Goal: Task Accomplishment & Management: Use online tool/utility

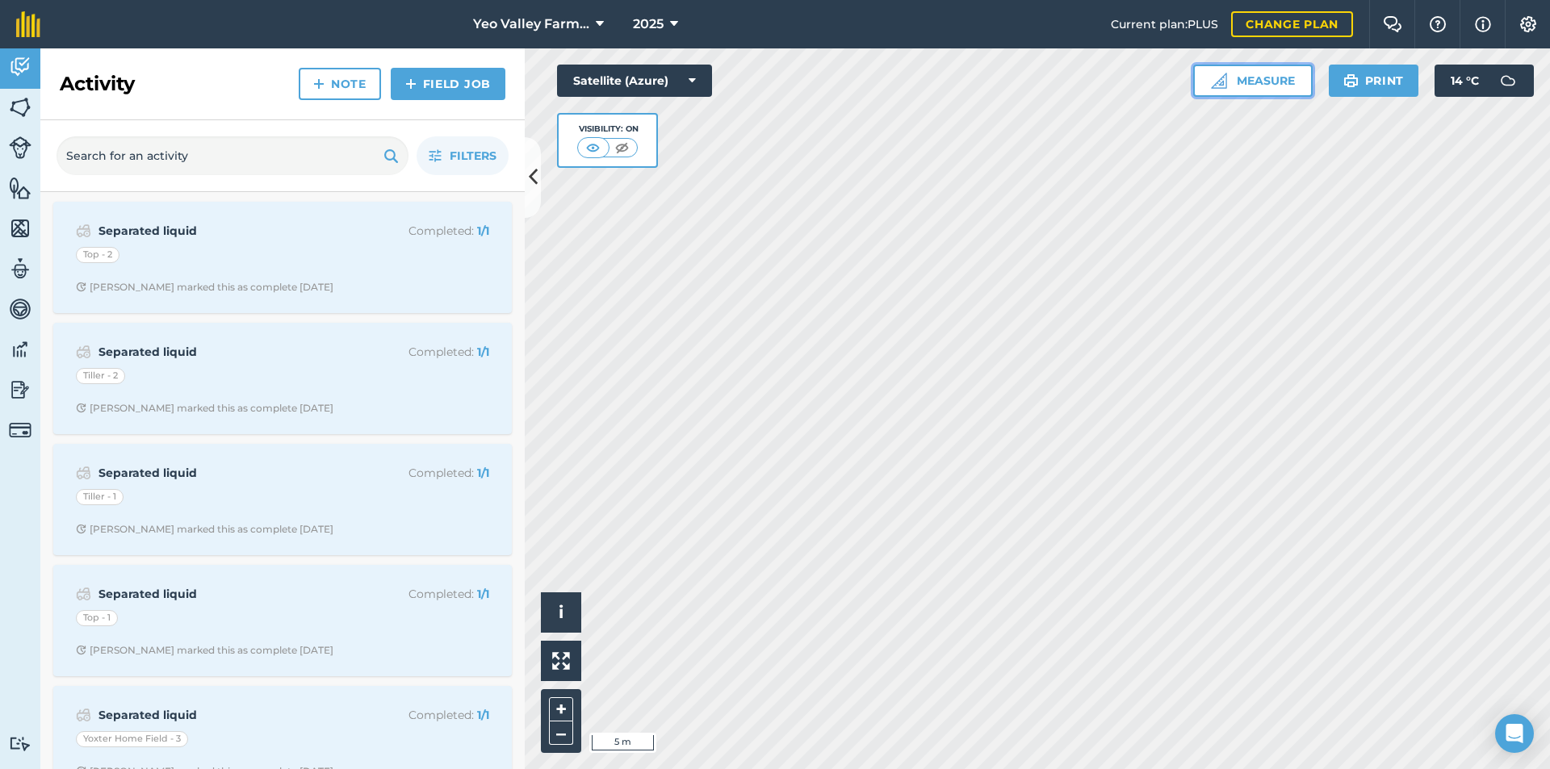
click at [1223, 86] on img at bounding box center [1219, 81] width 16 height 16
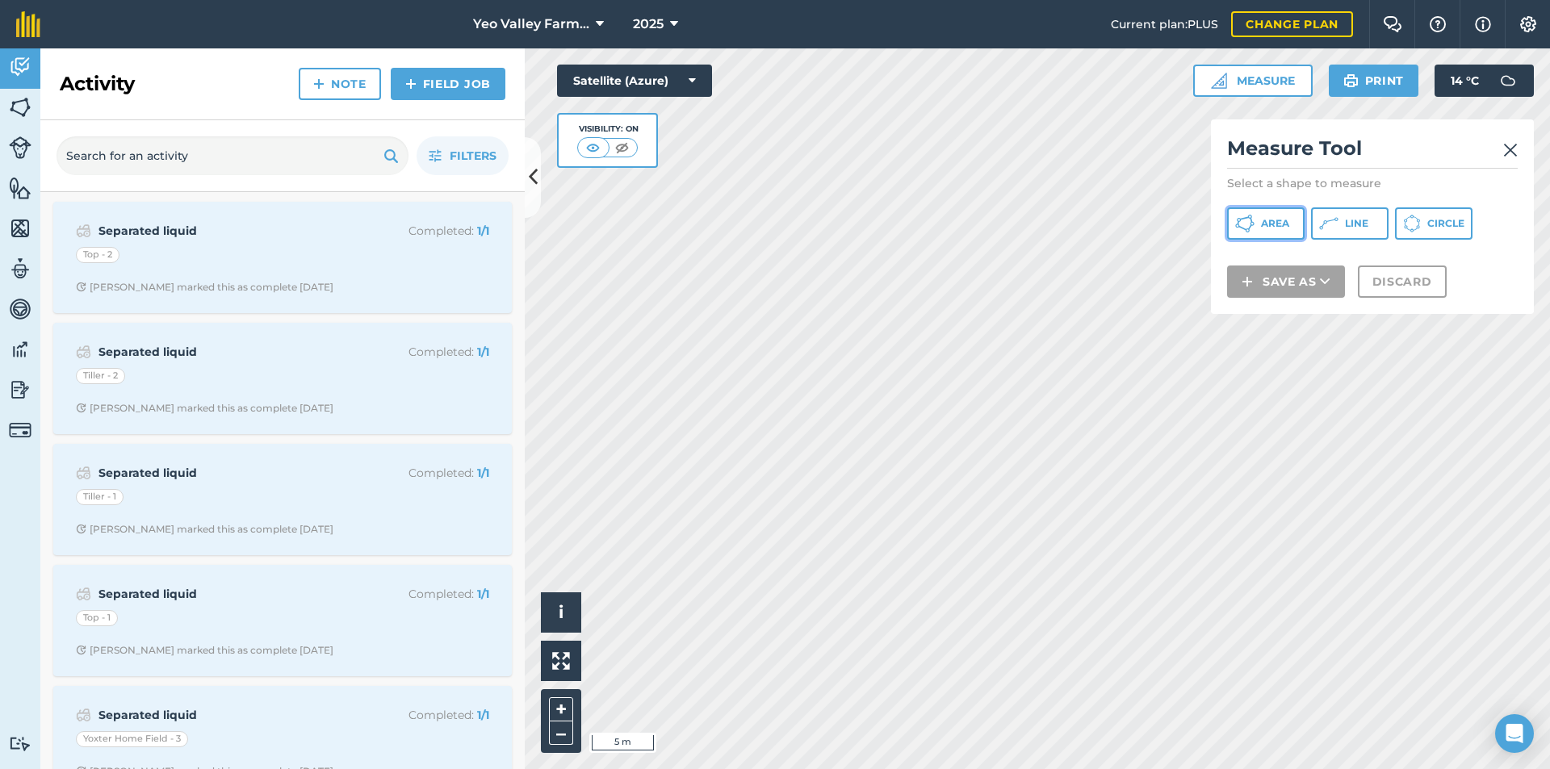
click at [1284, 231] on button "Area" at bounding box center [1265, 223] width 77 height 32
click at [876, 768] on html "Yeo Valley Farms Ltd 2025 Current plan : PLUS Change plan Farm Chat Help Info S…" at bounding box center [775, 384] width 1550 height 769
click at [884, 768] on html "Yeo Valley Farms Ltd 2025 Current plan : PLUS Change plan Farm Chat Help Info S…" at bounding box center [775, 384] width 1550 height 769
click at [931, 768] on html "Yeo Valley Farms Ltd 2025 Current plan : PLUS Change plan Farm Chat Help Info S…" at bounding box center [775, 384] width 1550 height 769
click at [897, 768] on html "Yeo Valley Farms Ltd 2025 Current plan : PLUS Change plan Farm Chat Help Info S…" at bounding box center [775, 384] width 1550 height 769
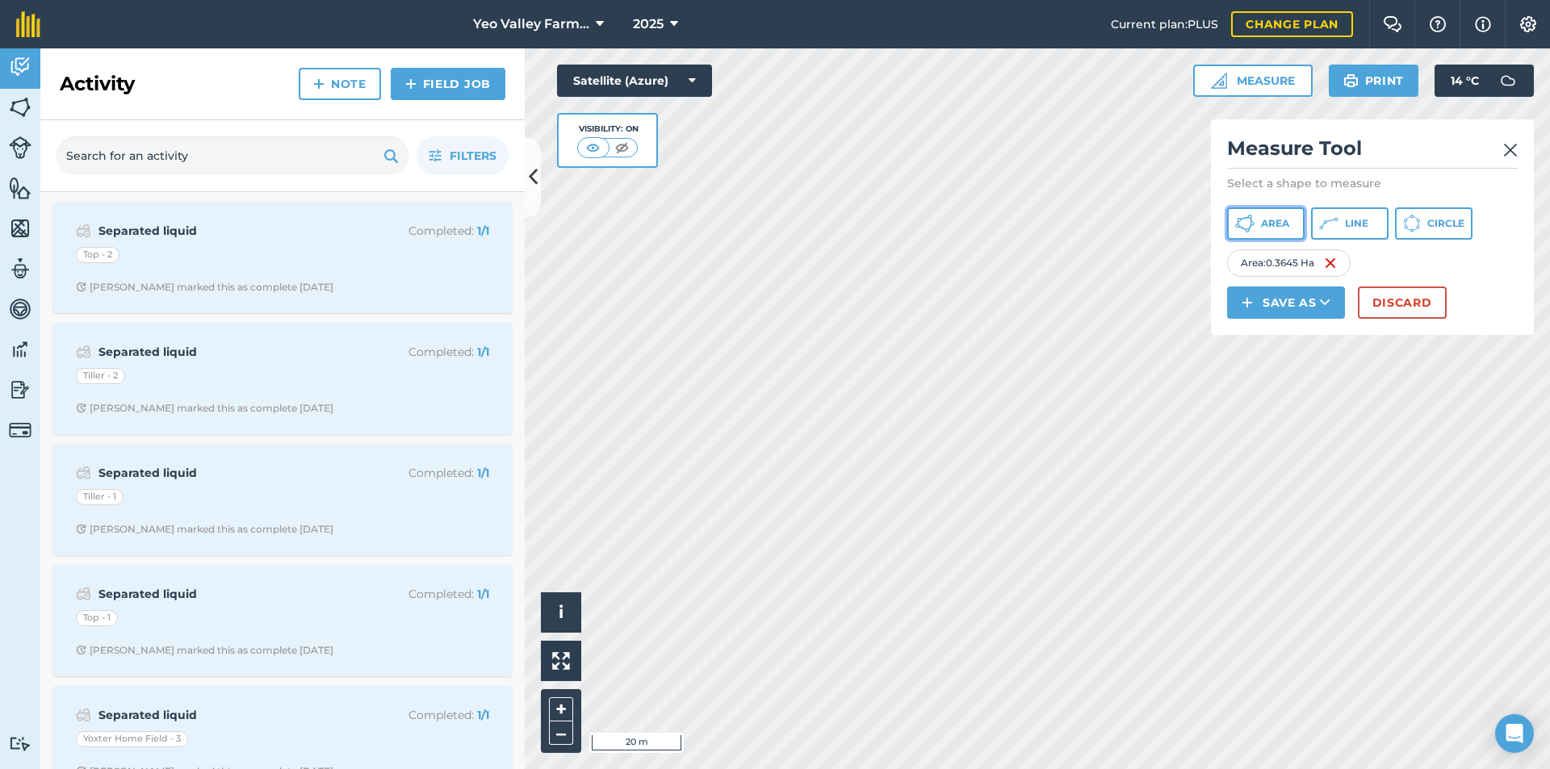
drag, startPoint x: 1275, startPoint y: 221, endPoint x: 1254, endPoint y: 261, distance: 45.2
click at [1275, 221] on span "Area" at bounding box center [1275, 223] width 28 height 13
click at [1403, 324] on div "Click to start drawing i © 2025 TomTom, Microsoft 20 m + – Satellite (Azure) Vi…" at bounding box center [1037, 408] width 1025 height 721
click at [1229, 71] on div "Click to start drawing i © 2025 TomTom, Microsoft 5 m + – Satellite (Azure) Vis…" at bounding box center [1037, 408] width 1025 height 721
click at [844, 179] on div "Click to start drawing i © 2025 TomTom, Microsoft 20 m + – Satellite (Azure) Vi…" at bounding box center [1037, 408] width 1025 height 721
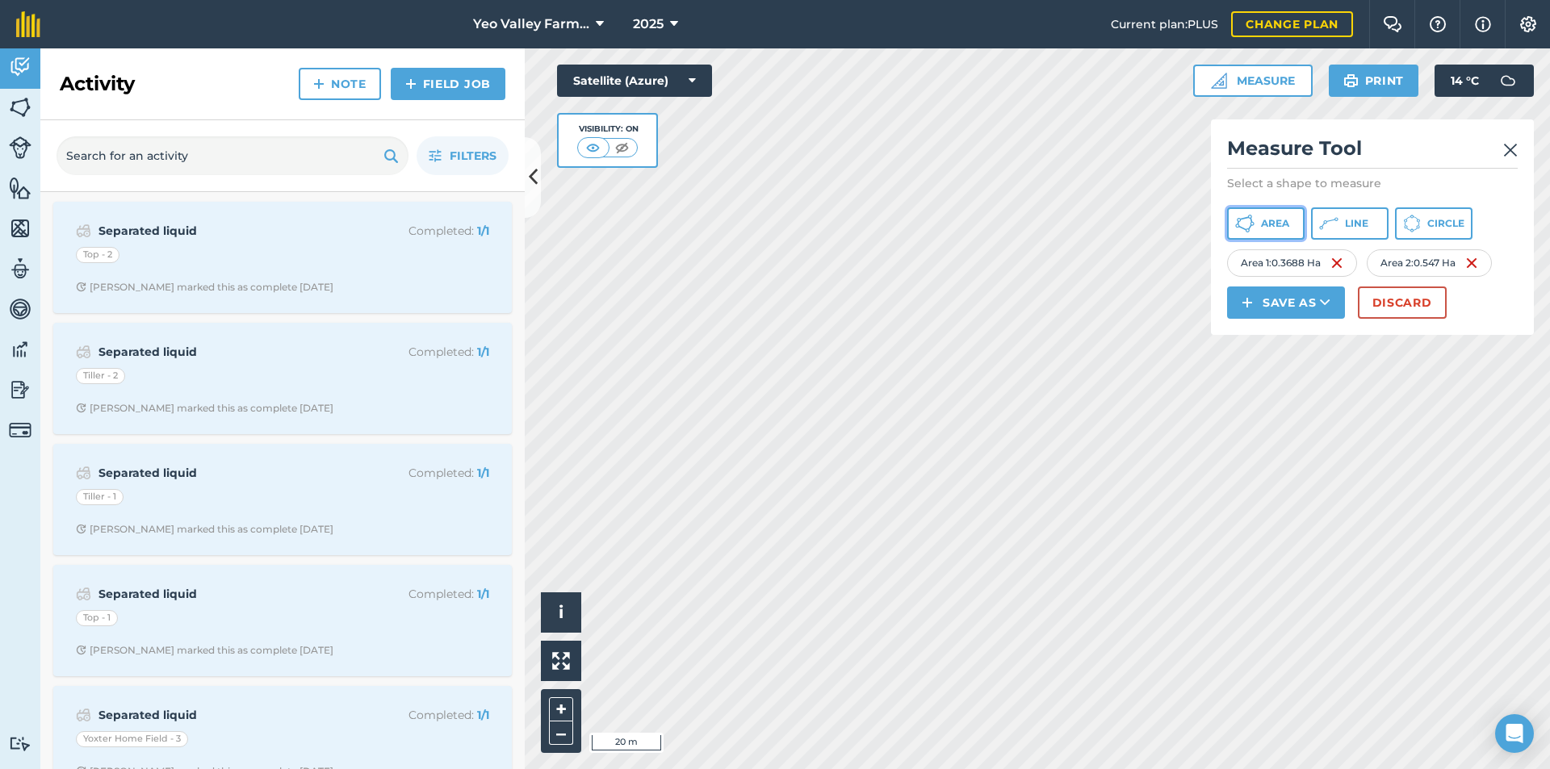
click at [1285, 228] on span "Area" at bounding box center [1275, 223] width 28 height 13
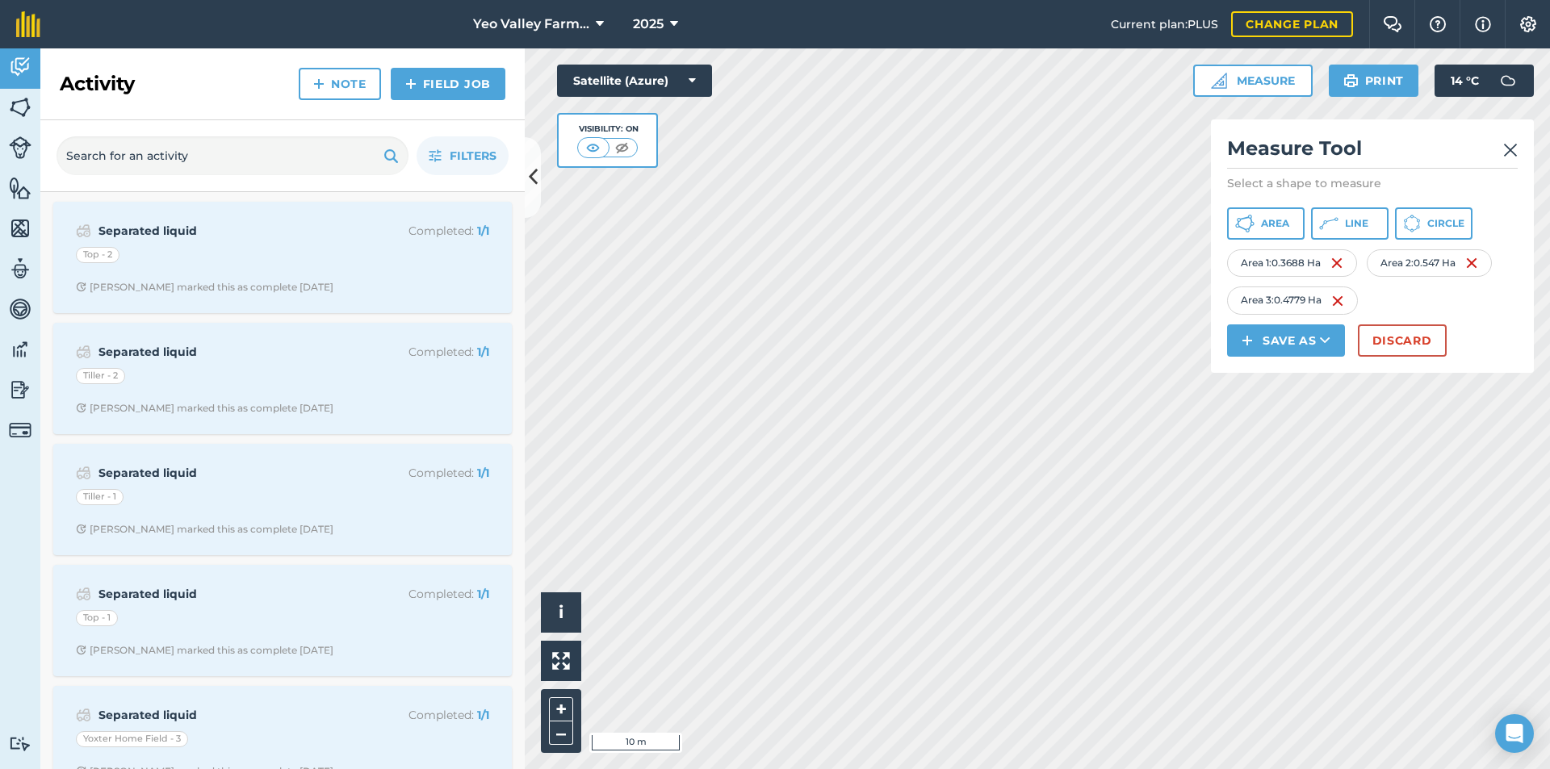
click at [1032, 768] on html "Yeo Valley Farms Ltd 2025 Current plan : PLUS Change plan Farm Chat Help Info S…" at bounding box center [775, 384] width 1550 height 769
click at [1025, 768] on html "Yeo Valley Farms Ltd 2025 Current plan : PLUS Change plan Farm Chat Help Info S…" at bounding box center [775, 384] width 1550 height 769
click at [921, 14] on div "Yeo Valley Farms Ltd 2025 Current plan : PLUS Change plan Farm Chat Help Info S…" at bounding box center [775, 384] width 1550 height 769
click at [1283, 224] on span "Area" at bounding box center [1275, 223] width 28 height 13
click at [1189, 48] on div "Yeo Valley Farms Ltd 2025 Current plan : PLUS Change plan Farm Chat Help Info S…" at bounding box center [775, 384] width 1550 height 769
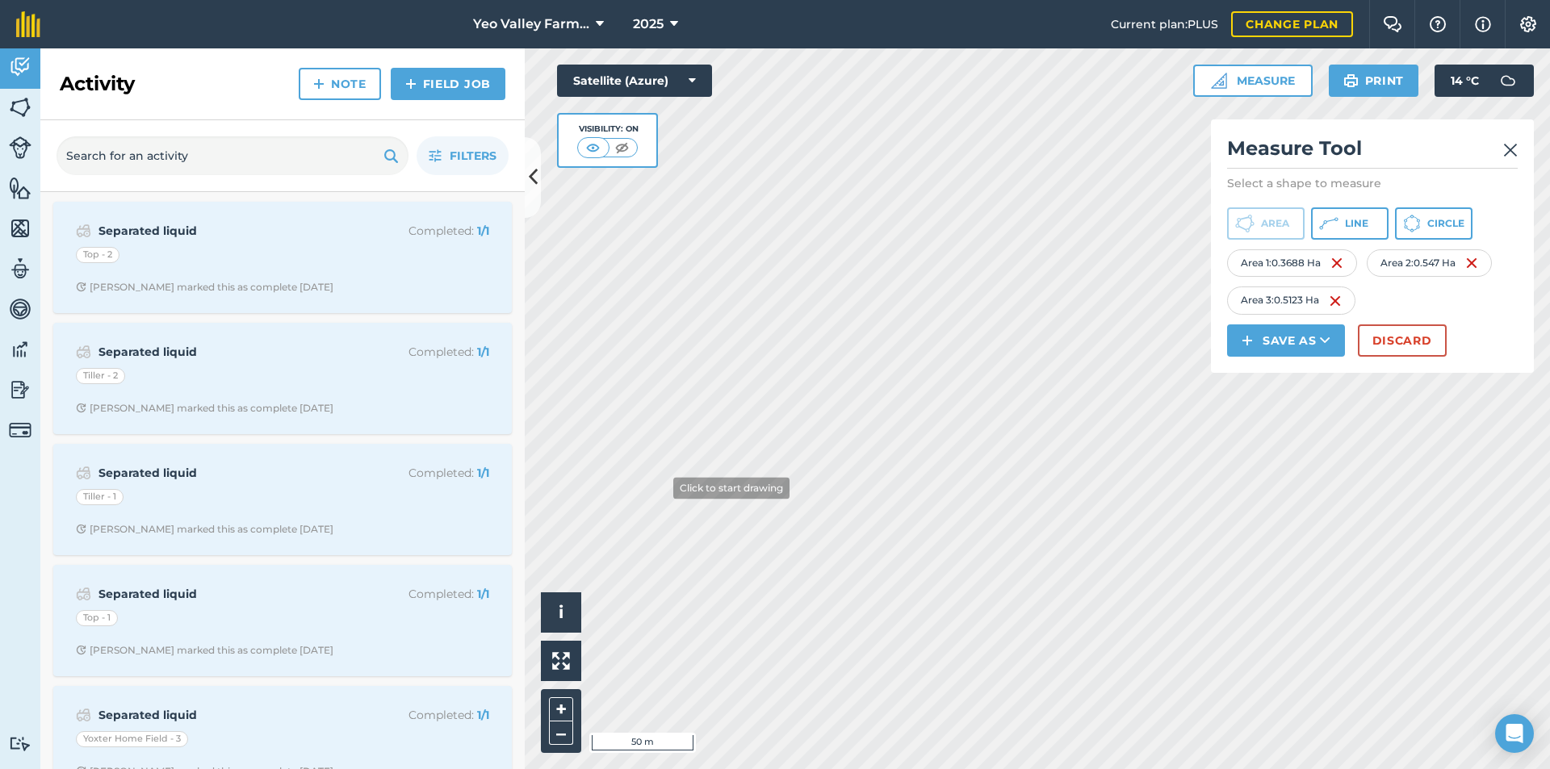
click at [1256, 280] on div "Click to start drawing i © 2025 TomTom, Microsoft 50 m + – Satellite (Azure) Vi…" at bounding box center [1037, 408] width 1025 height 721
click at [1283, 232] on button "Area" at bounding box center [1265, 223] width 77 height 32
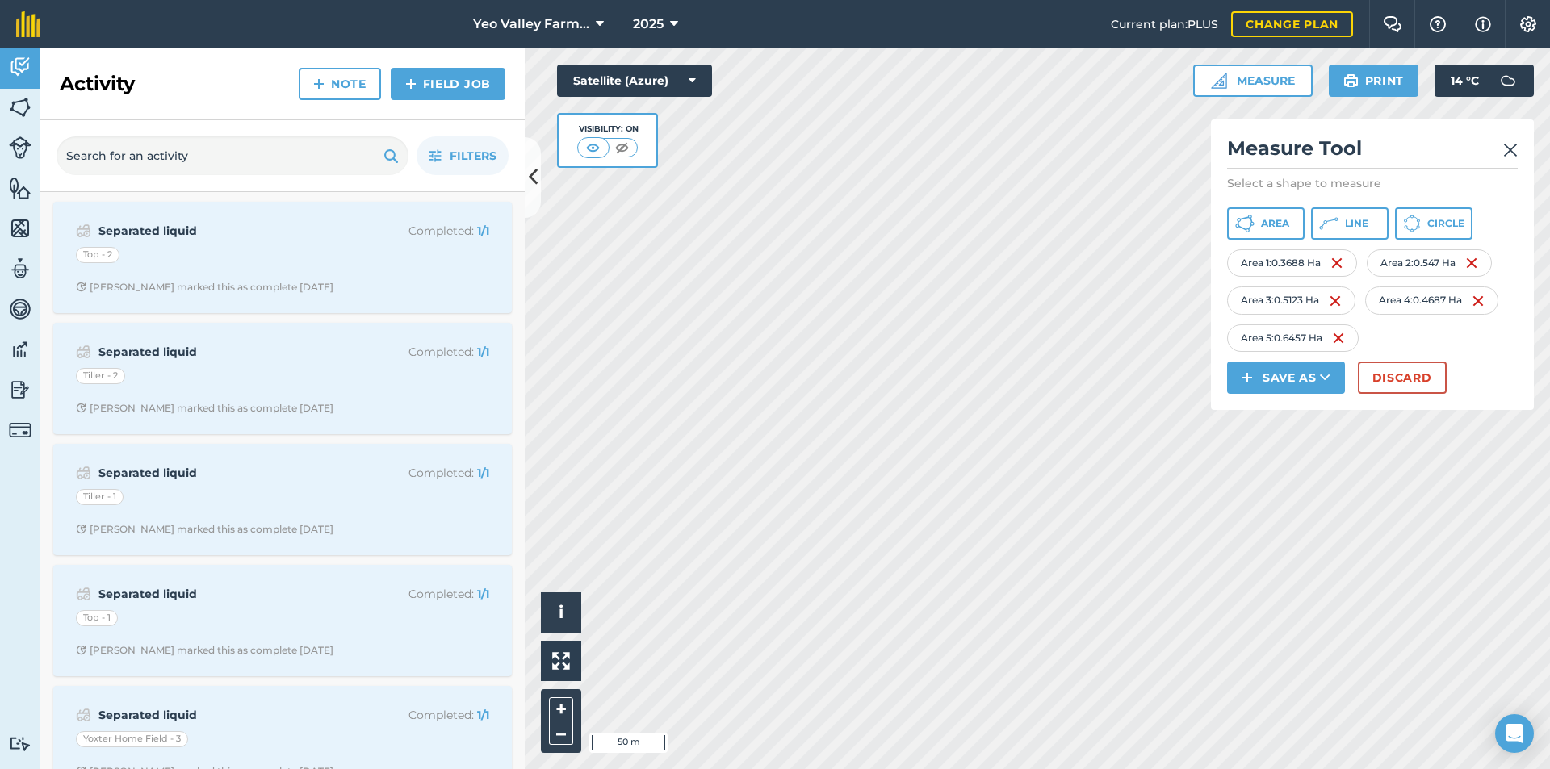
click at [1227, 768] on html "Yeo Valley Farms Ltd 2025 Current plan : PLUS Change plan Farm Chat Help Info S…" at bounding box center [775, 384] width 1550 height 769
click at [1279, 229] on span "Area" at bounding box center [1275, 223] width 28 height 13
click at [1337, 291] on div "Click to start drawing i © 2025 TomTom, Microsoft 10 m + – Satellite (Azure) Vi…" at bounding box center [1037, 408] width 1025 height 721
click at [1190, 768] on html "Yeo Valley Farms Ltd 2025 Current plan : PLUS Change plan Farm Chat Help Info S…" at bounding box center [775, 384] width 1550 height 769
click at [1270, 216] on button "Area" at bounding box center [1265, 223] width 77 height 32
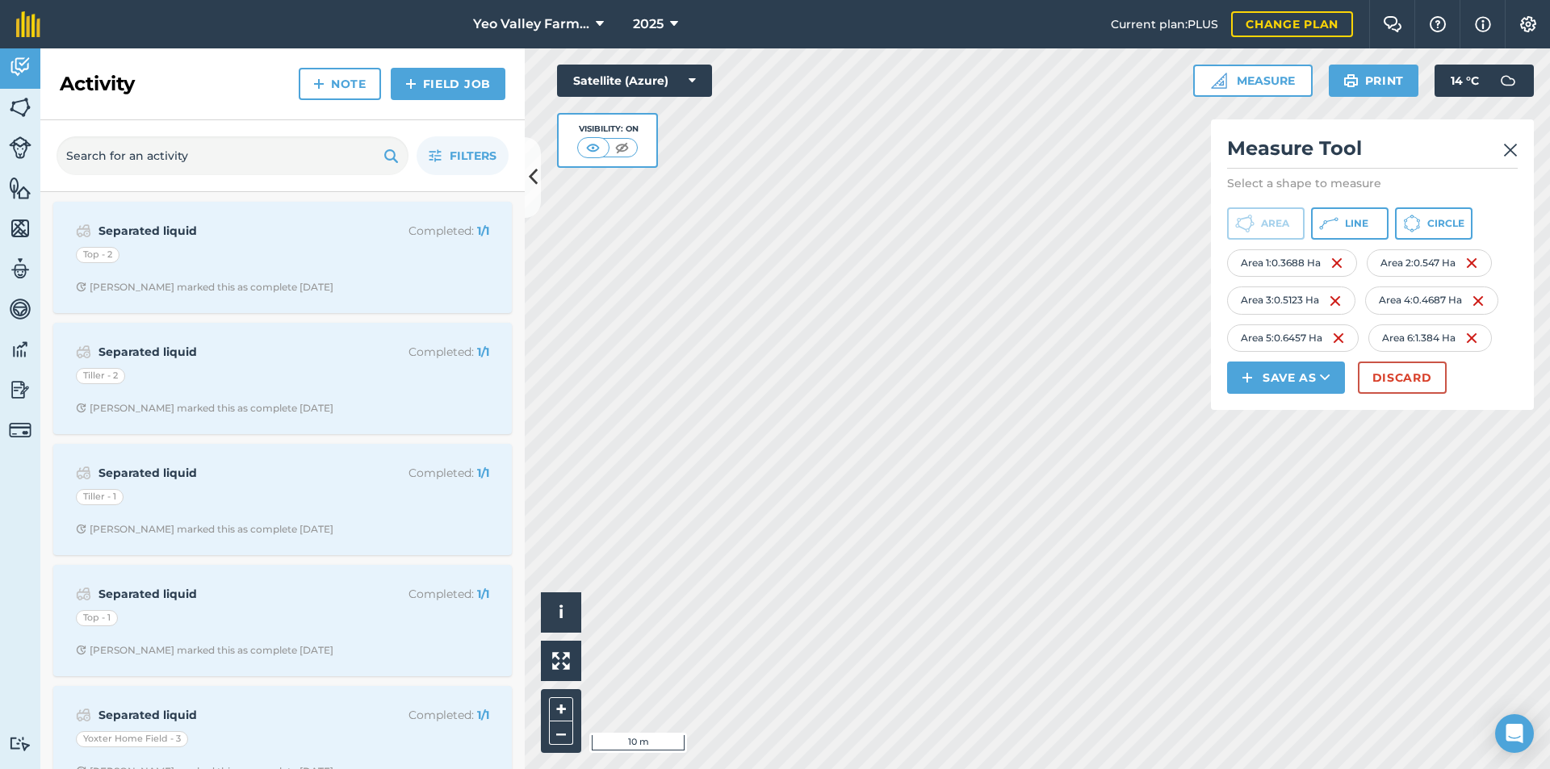
click at [726, 768] on html "Yeo Valley Farms Ltd 2025 Current plan : PLUS Change plan Farm Chat Help Info S…" at bounding box center [775, 384] width 1550 height 769
click at [862, 768] on html "Yeo Valley Farms Ltd 2025 Current plan : PLUS Change plan Farm Chat Help Info S…" at bounding box center [775, 384] width 1550 height 769
click at [819, 768] on html "Yeo Valley Farms Ltd 2025 Current plan : PLUS Change plan Farm Chat Help Info S…" at bounding box center [775, 384] width 1550 height 769
click at [890, 768] on html "Yeo Valley Farms Ltd 2025 Current plan : PLUS Change plan Farm Chat Help Info S…" at bounding box center [775, 384] width 1550 height 769
click at [1287, 218] on div "Click to start drawing i © 2025 TomTom, Microsoft 10 m + – Satellite (Azure) Vi…" at bounding box center [1037, 408] width 1025 height 721
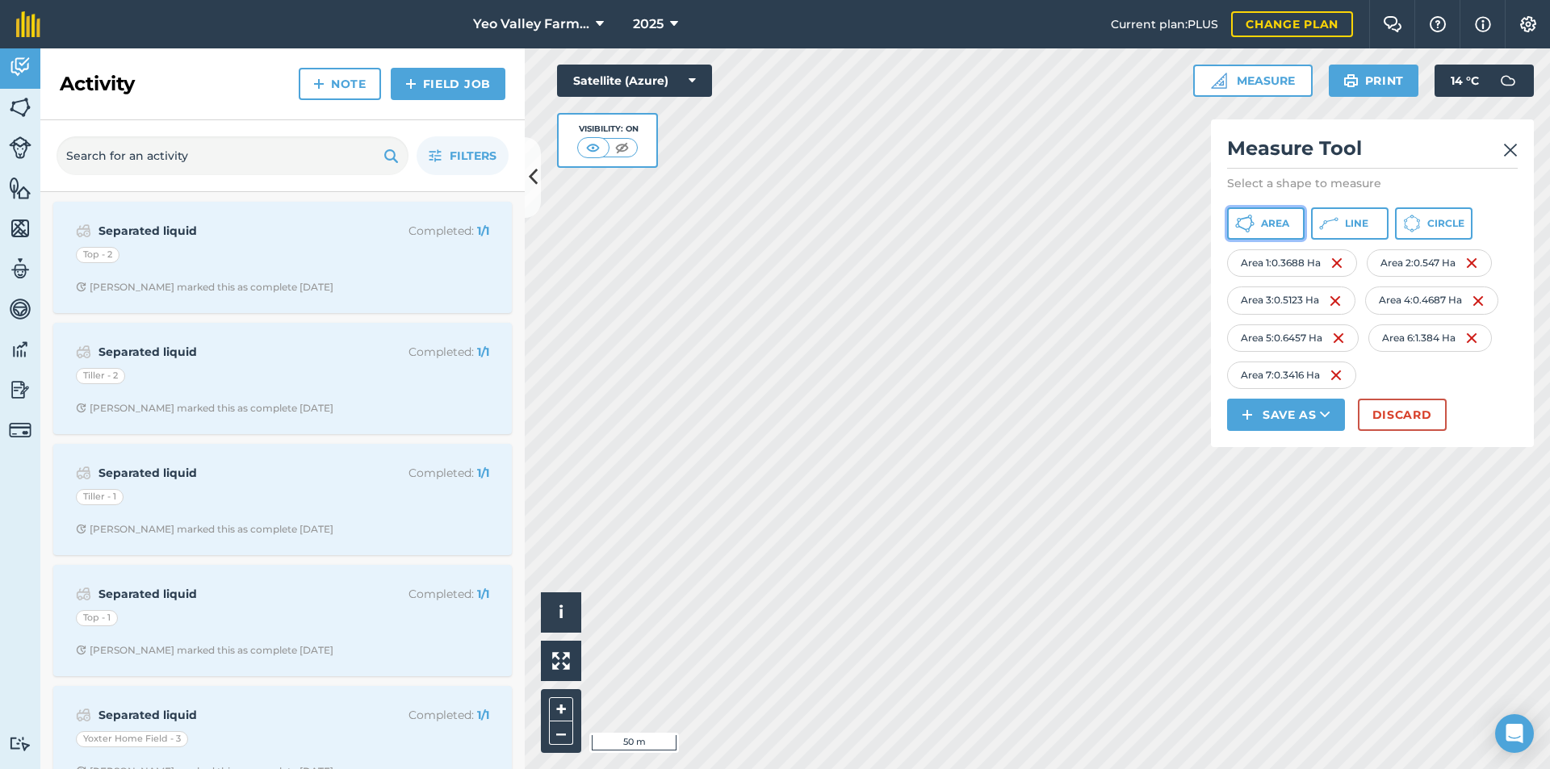
drag, startPoint x: 1279, startPoint y: 231, endPoint x: 1220, endPoint y: 255, distance: 63.7
click at [1278, 231] on button "Area" at bounding box center [1265, 223] width 77 height 32
click at [572, 737] on div "Click to start drawing i © 2025 TomTom, Microsoft 5 m + –" at bounding box center [1037, 408] width 1025 height 721
click at [609, 768] on html "Yeo Valley Farms Ltd 2025 Current plan : PLUS Change plan Farm Chat Help Info S…" at bounding box center [775, 384] width 1550 height 769
click at [684, 768] on html "Yeo Valley Farms Ltd 2025 Current plan : PLUS Change plan Farm Chat Help Info S…" at bounding box center [775, 384] width 1550 height 769
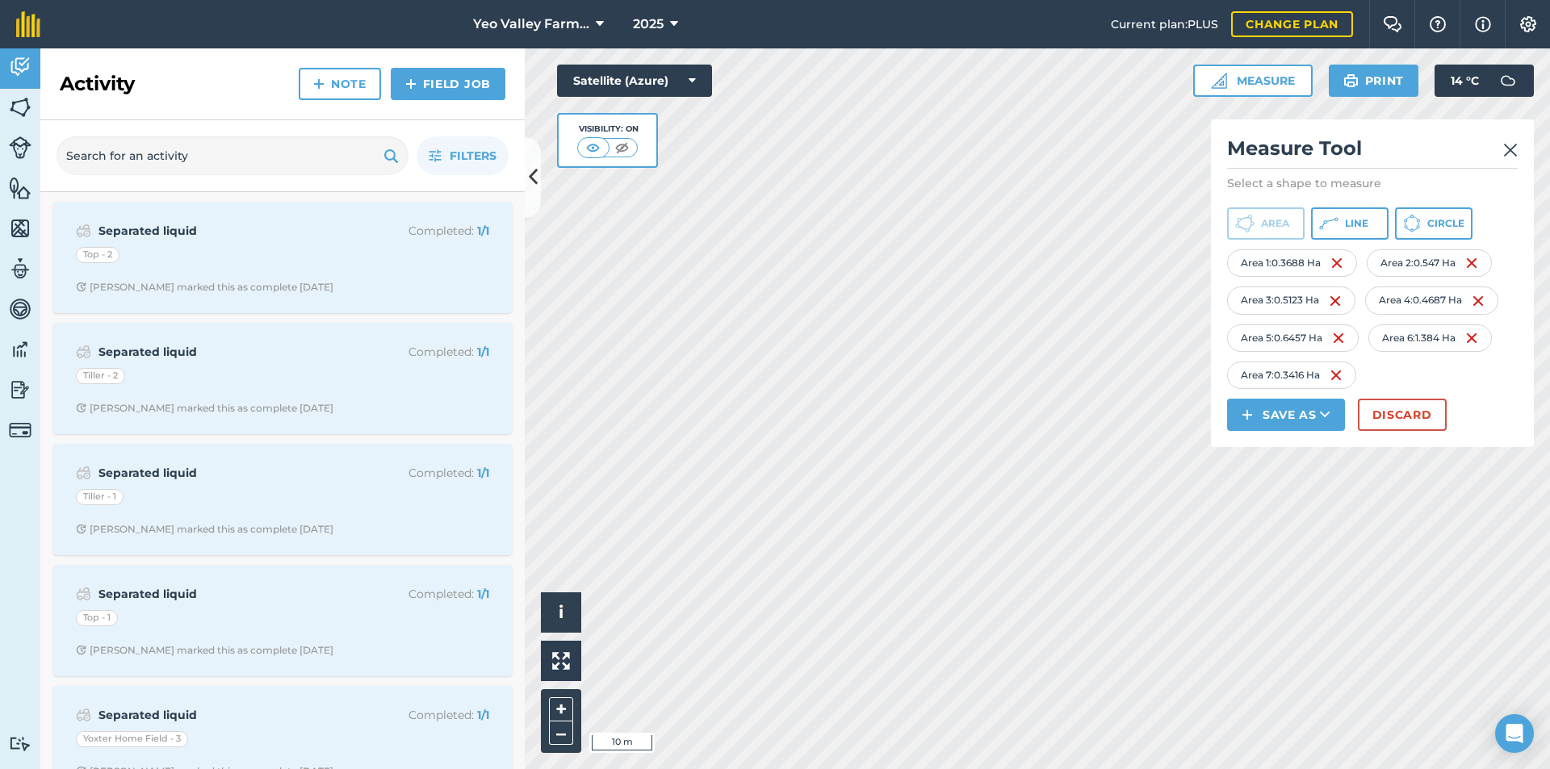
click at [747, 768] on html "Yeo Valley Farms Ltd 2025 Current plan : PLUS Change plan Farm Chat Help Info S…" at bounding box center [775, 384] width 1550 height 769
click at [1216, 367] on div "Click to start drawing i © 2025 TomTom, Microsoft 10 m + – Satellite (Azure) Vi…" at bounding box center [1037, 408] width 1025 height 721
click at [1286, 228] on span "Area" at bounding box center [1275, 223] width 28 height 13
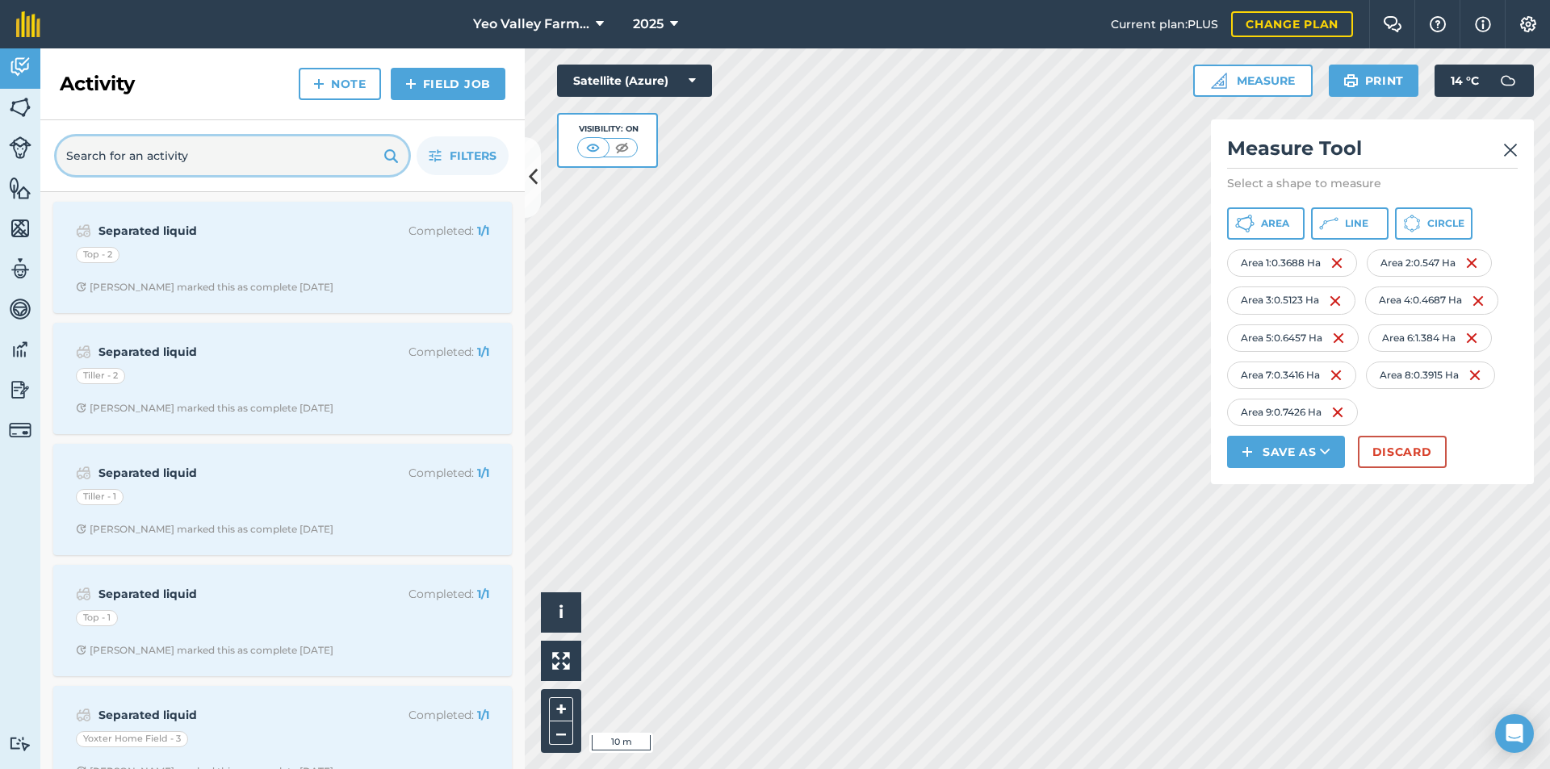
click at [237, 147] on input "text" at bounding box center [233, 155] width 352 height 39
click at [1317, 453] on button "Save as" at bounding box center [1286, 452] width 118 height 32
click at [1300, 560] on link "Note" at bounding box center [1285, 561] width 113 height 36
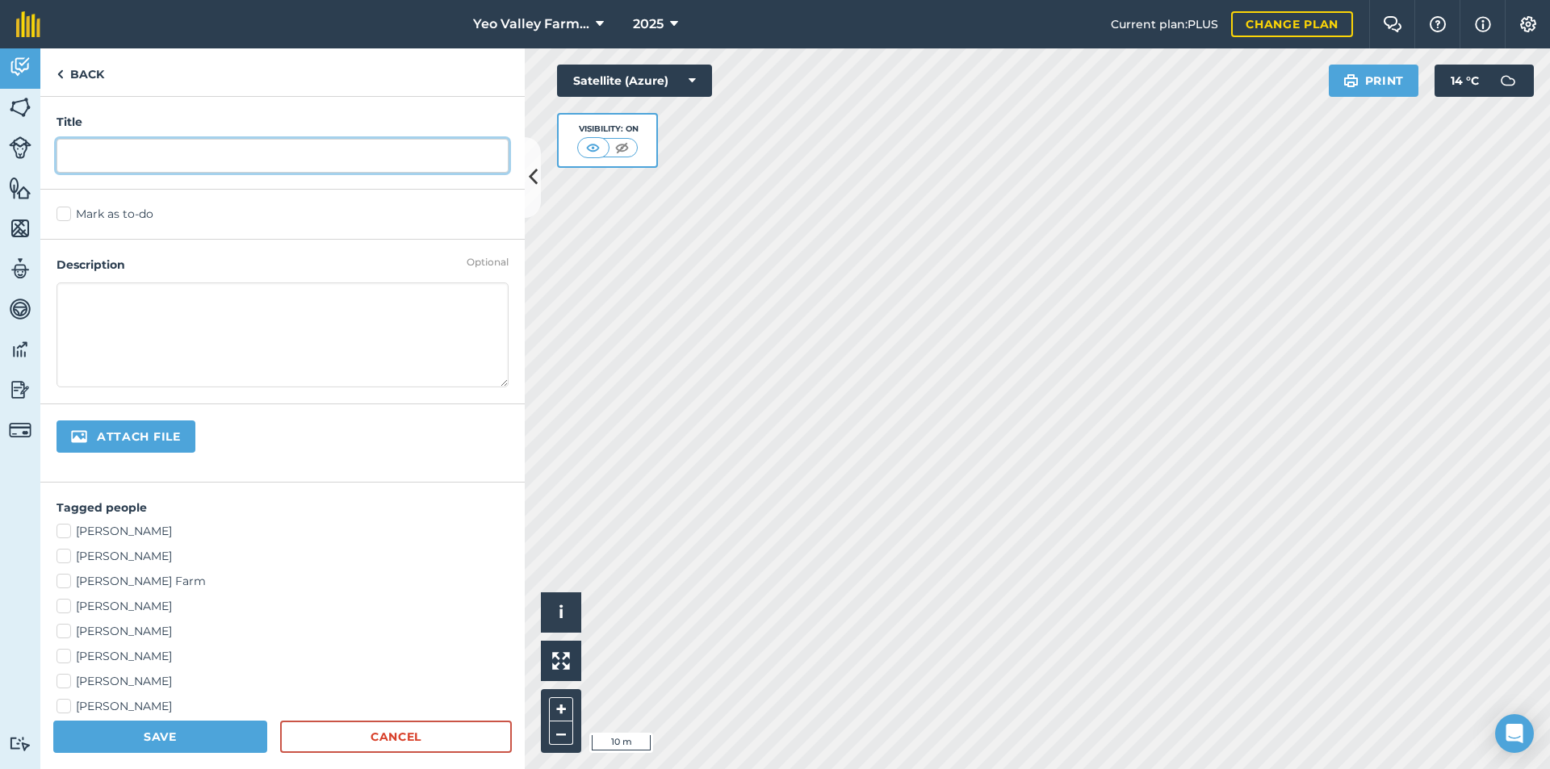
click at [110, 156] on input "text" at bounding box center [283, 156] width 452 height 34
type input "Rough area mowed for bale silage"
click at [75, 309] on textarea at bounding box center [283, 335] width 452 height 105
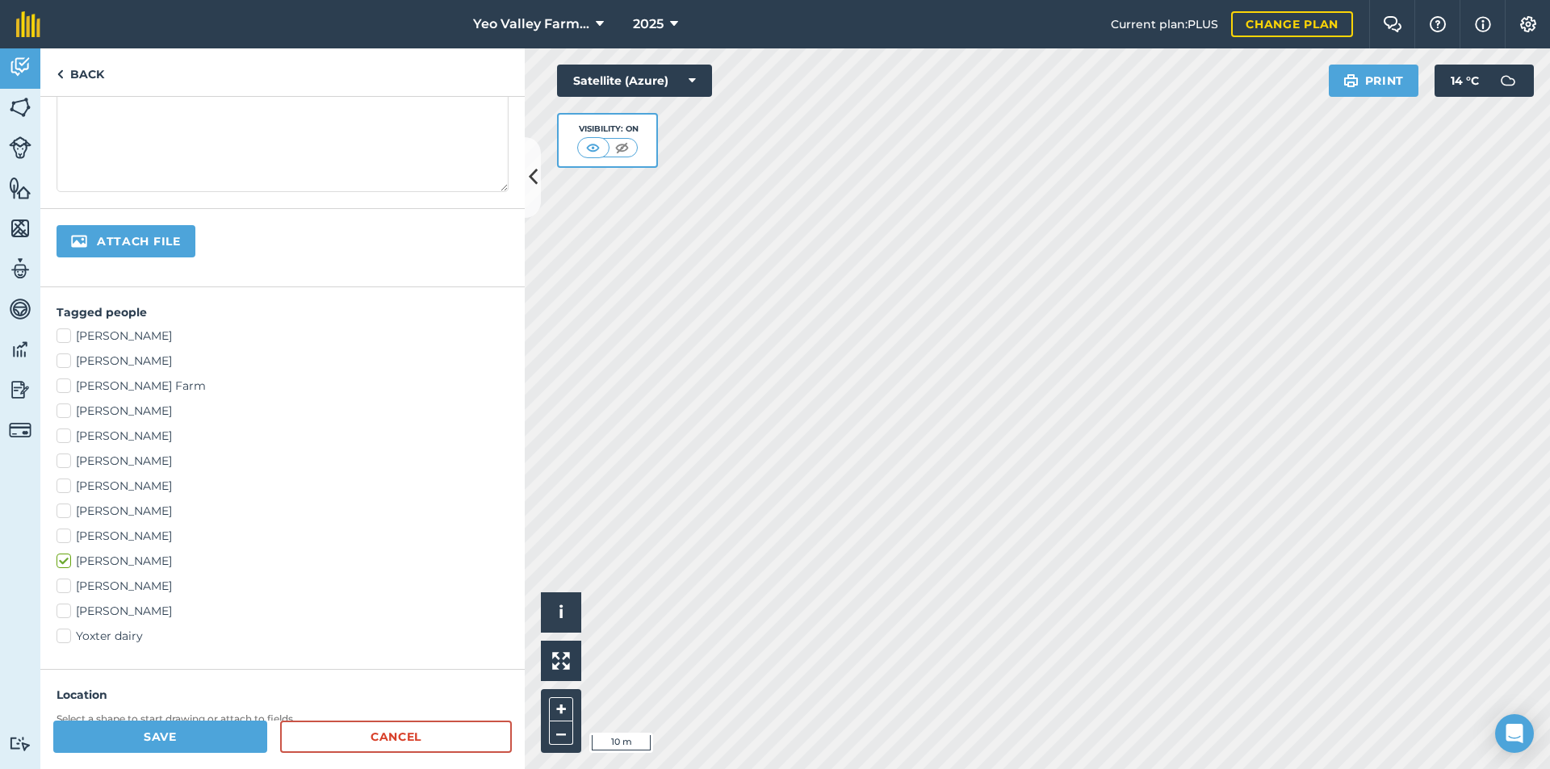
scroll to position [242, 0]
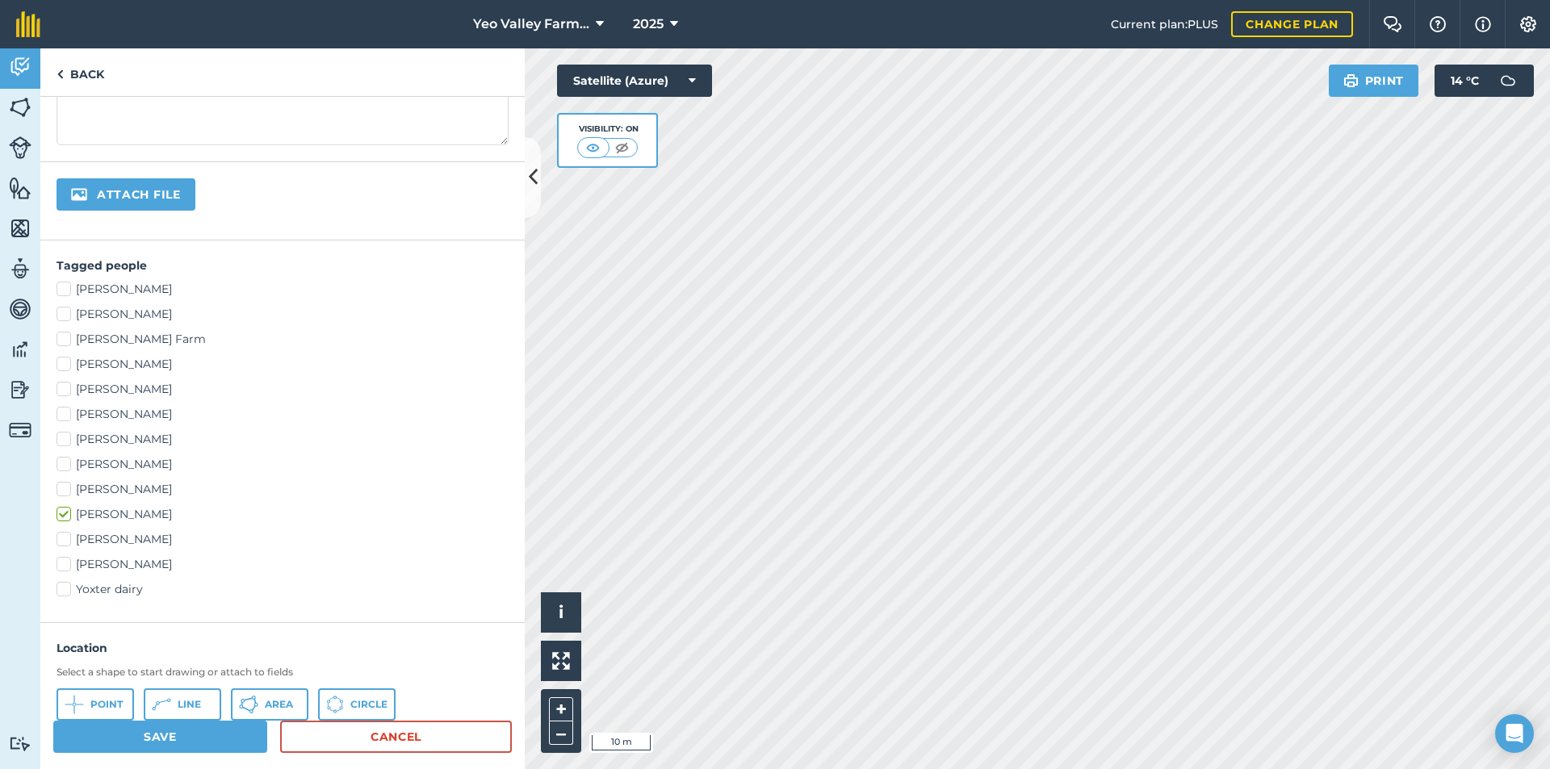
click at [64, 564] on label "[PERSON_NAME]" at bounding box center [283, 564] width 452 height 17
click at [64, 564] on input "[PERSON_NAME]" at bounding box center [62, 561] width 10 height 10
checkbox input "true"
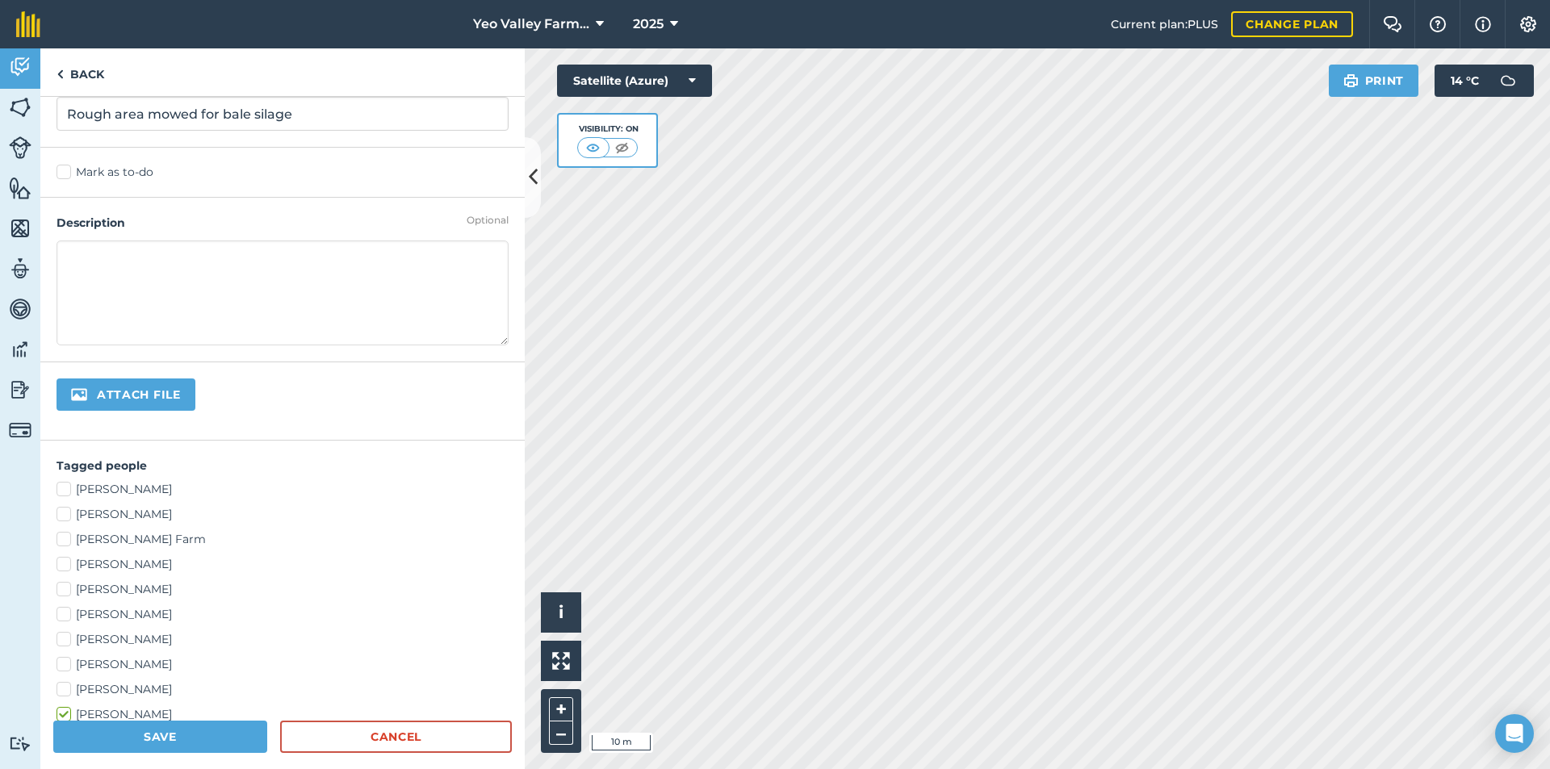
scroll to position [81, 0]
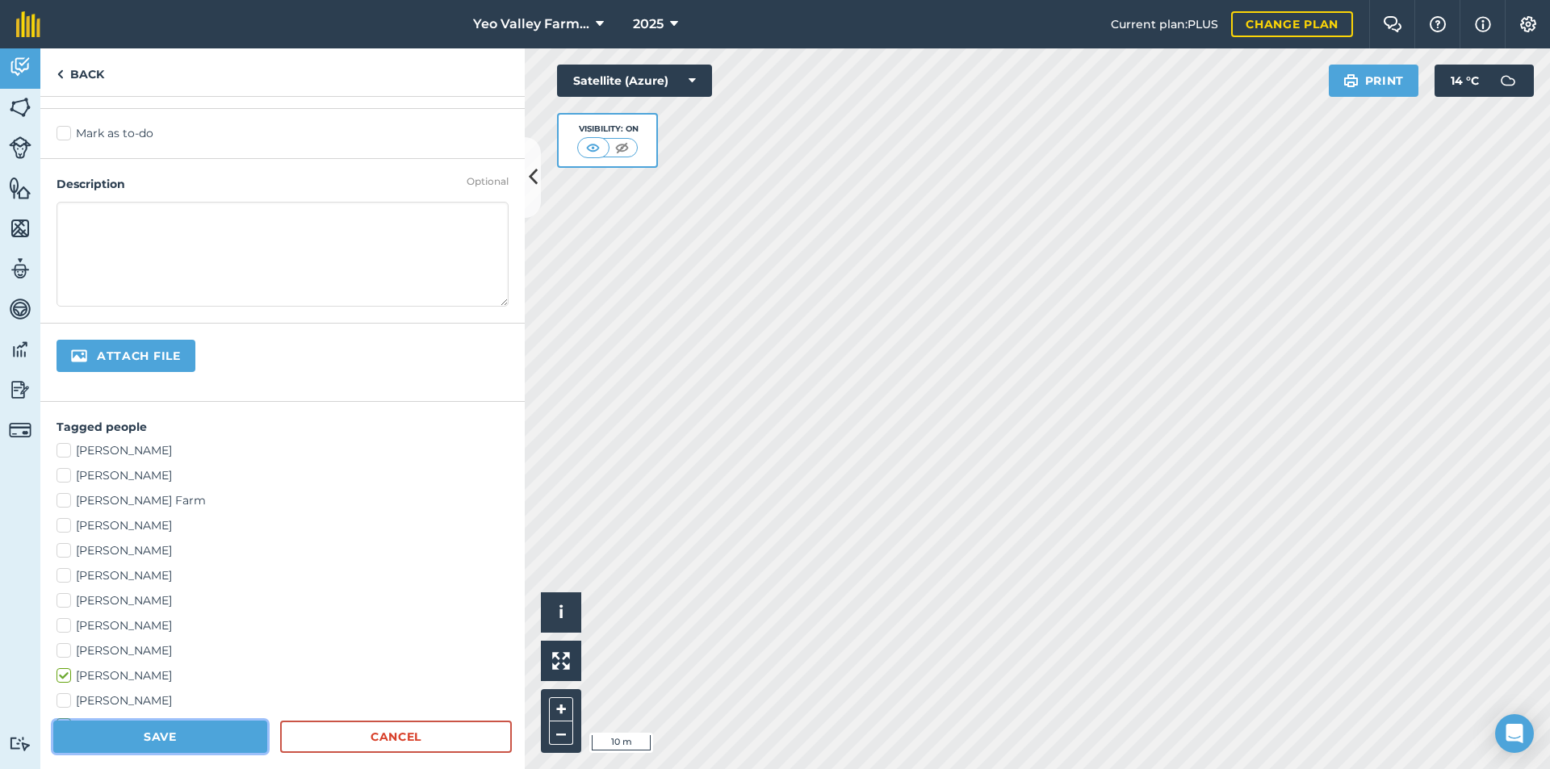
click at [187, 742] on button "Save" at bounding box center [160, 737] width 214 height 32
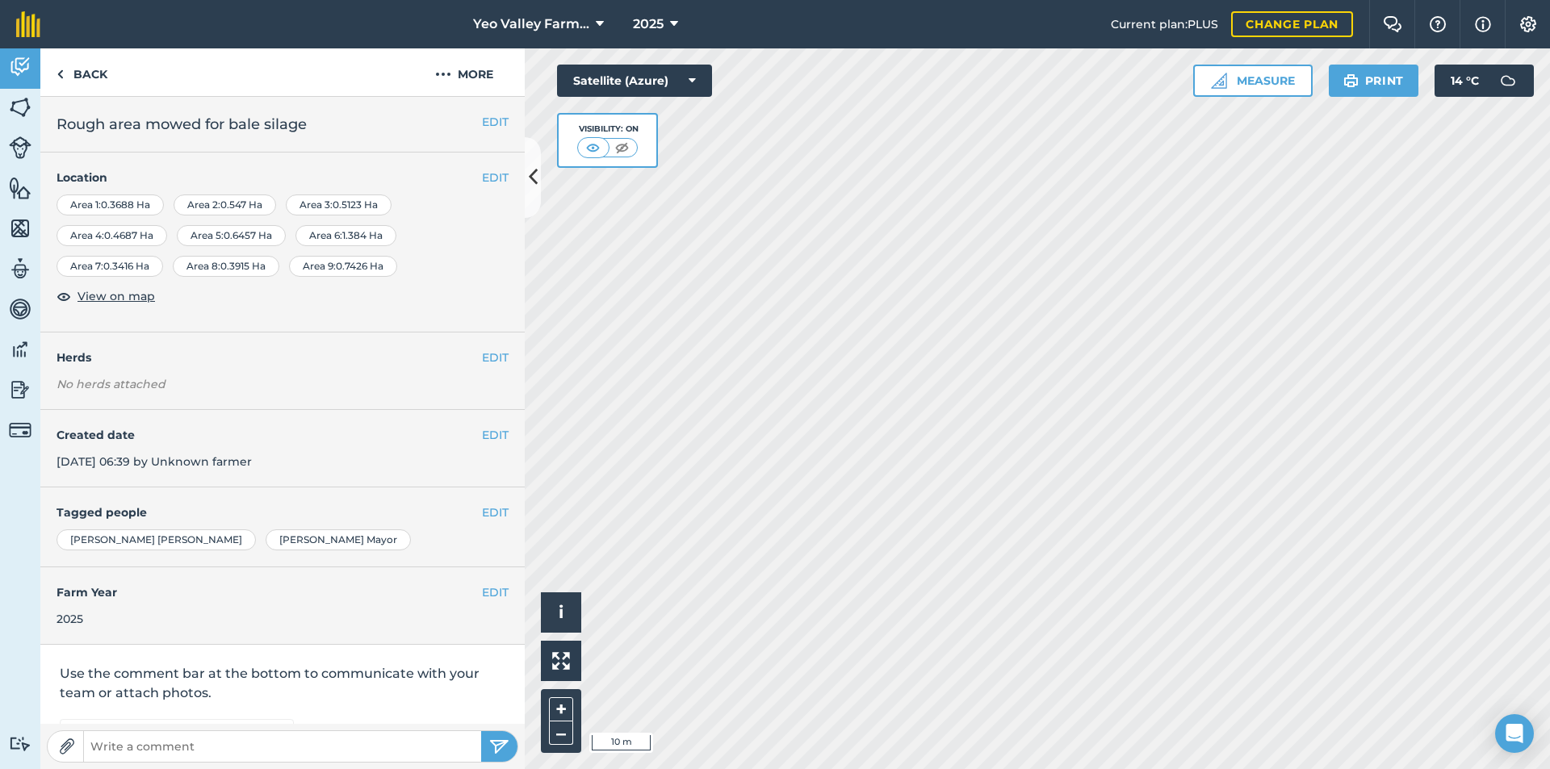
click at [124, 208] on div "Area 1 : 0.3688 Ha" at bounding box center [110, 205] width 107 height 21
click at [161, 201] on div "Area 1 : 0.3688 Ha" at bounding box center [110, 205] width 107 height 21
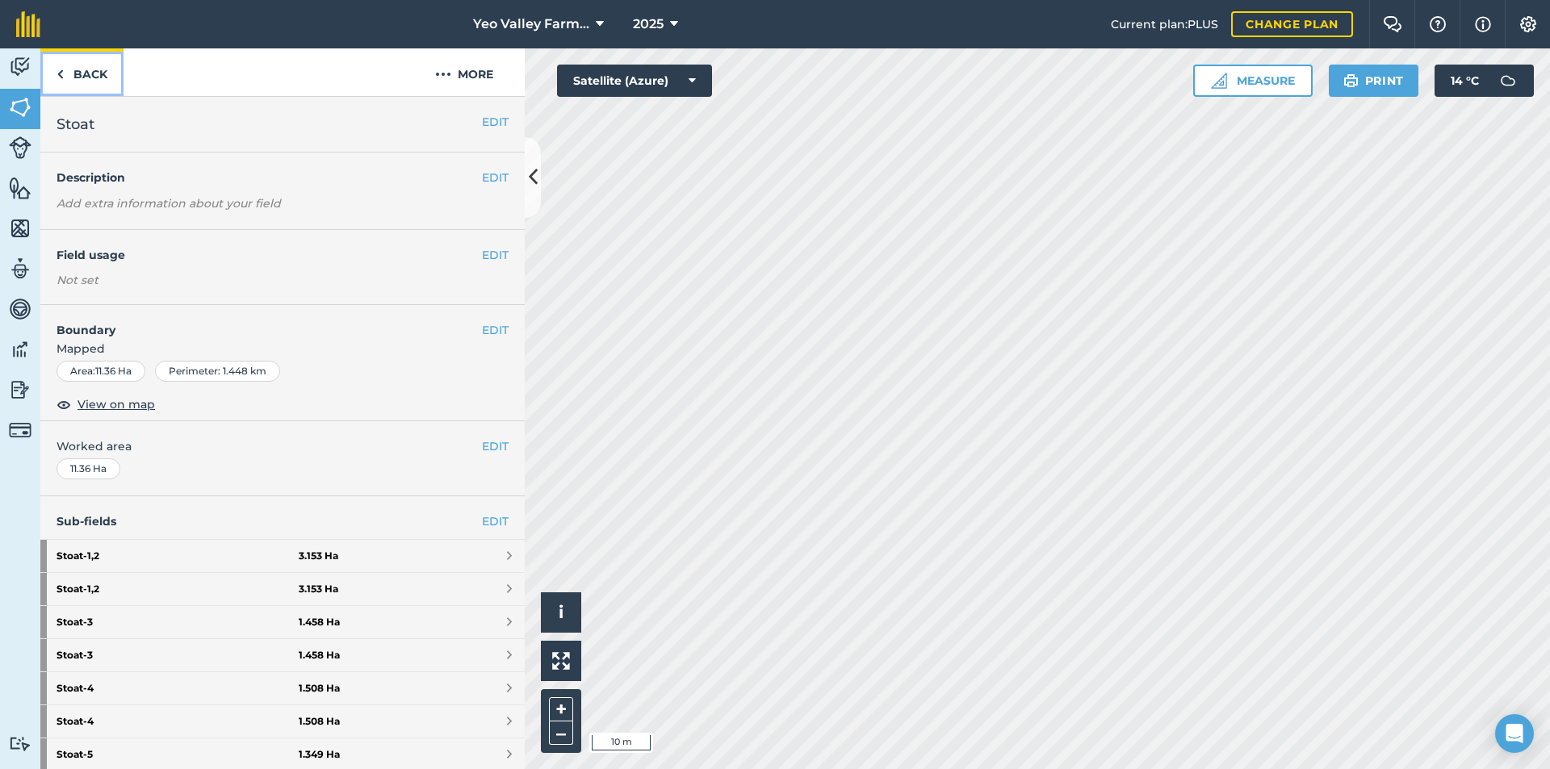
click at [82, 72] on link "Back" at bounding box center [81, 72] width 83 height 48
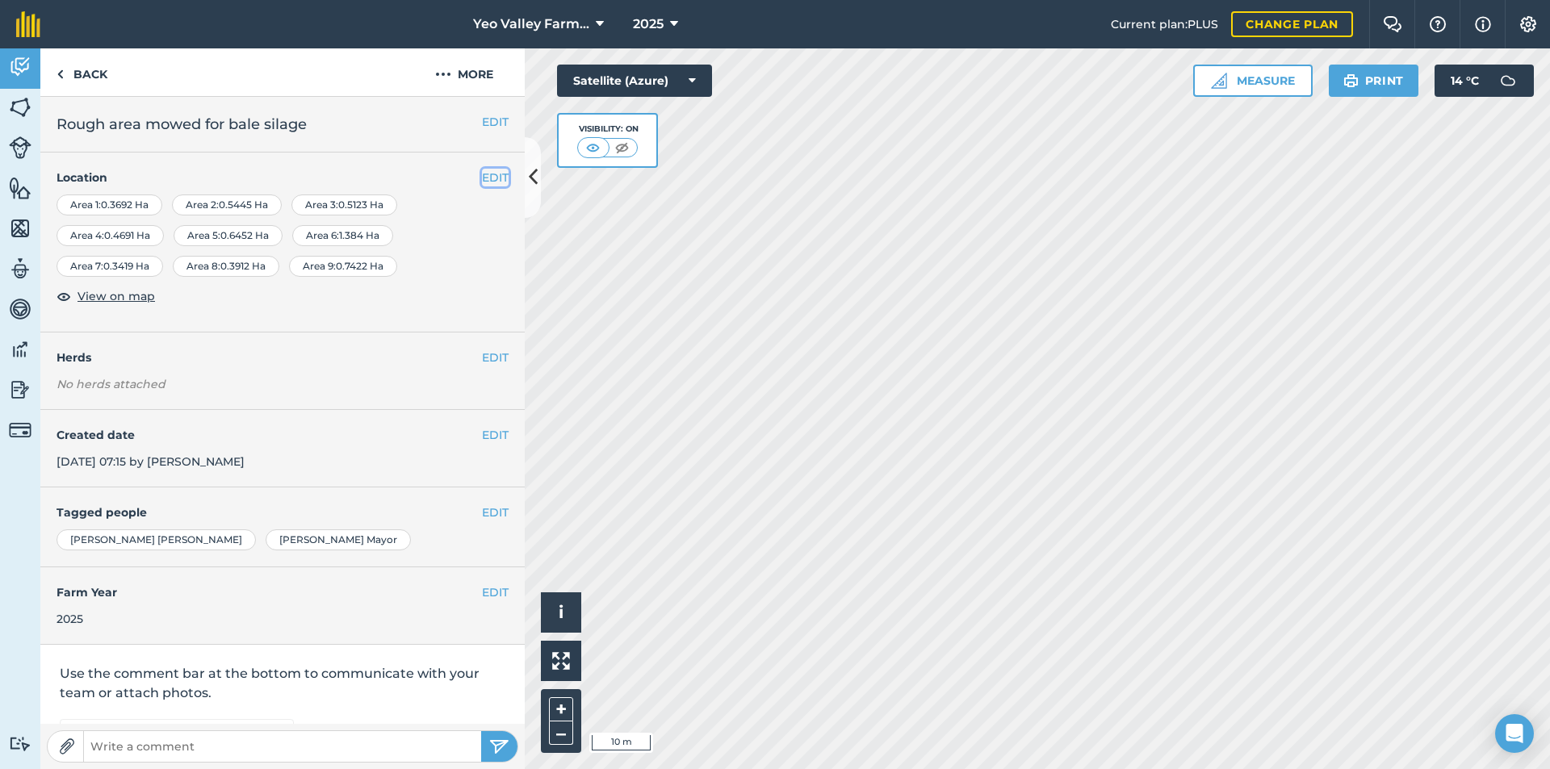
click at [482, 177] on button "EDIT" at bounding box center [495, 178] width 27 height 18
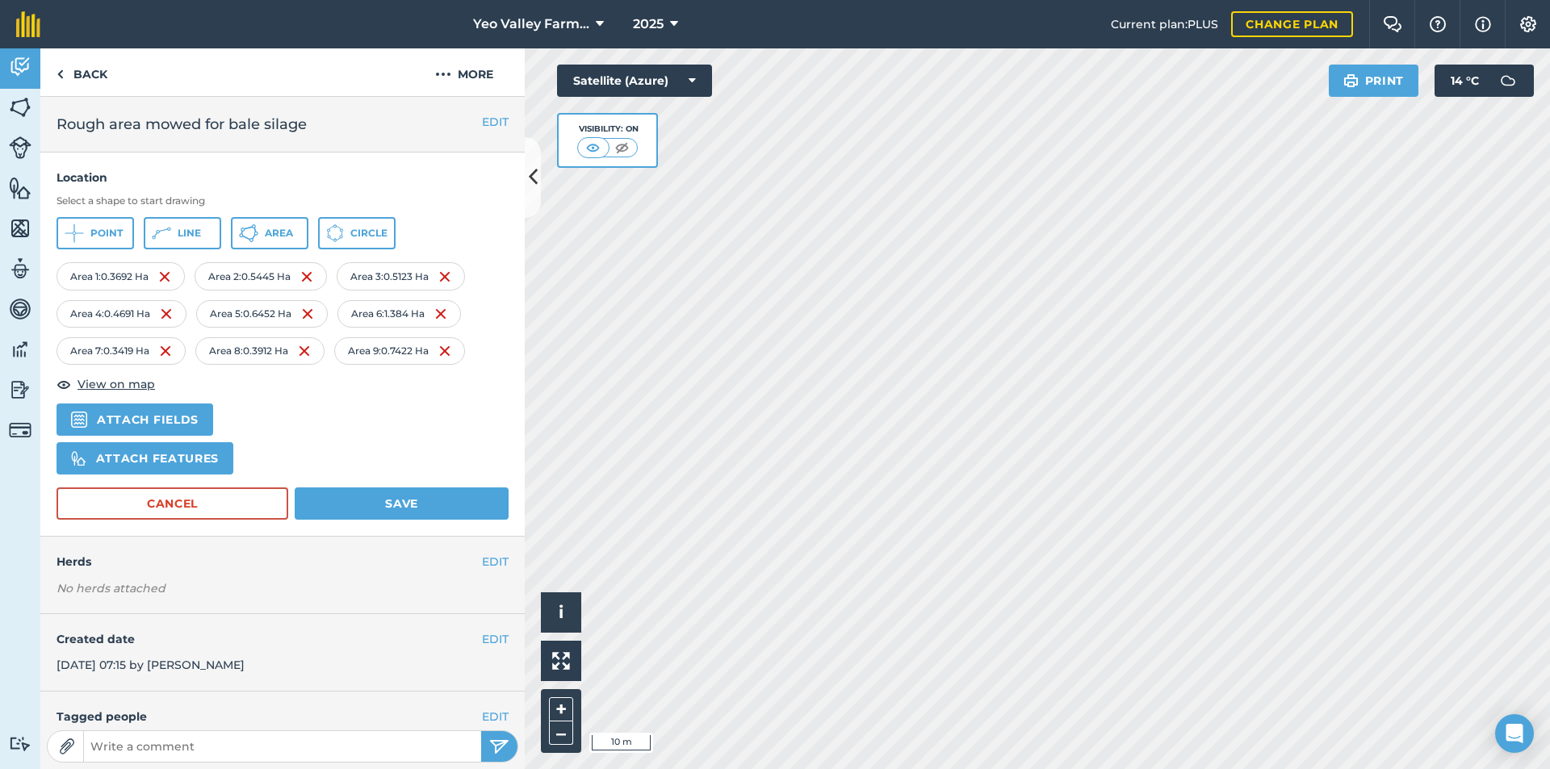
click at [96, 274] on div "Area 1 : 0.3692 Ha" at bounding box center [121, 275] width 128 height 27
click at [98, 278] on div "Area 1 : 0.3692 Ha" at bounding box center [121, 275] width 128 height 27
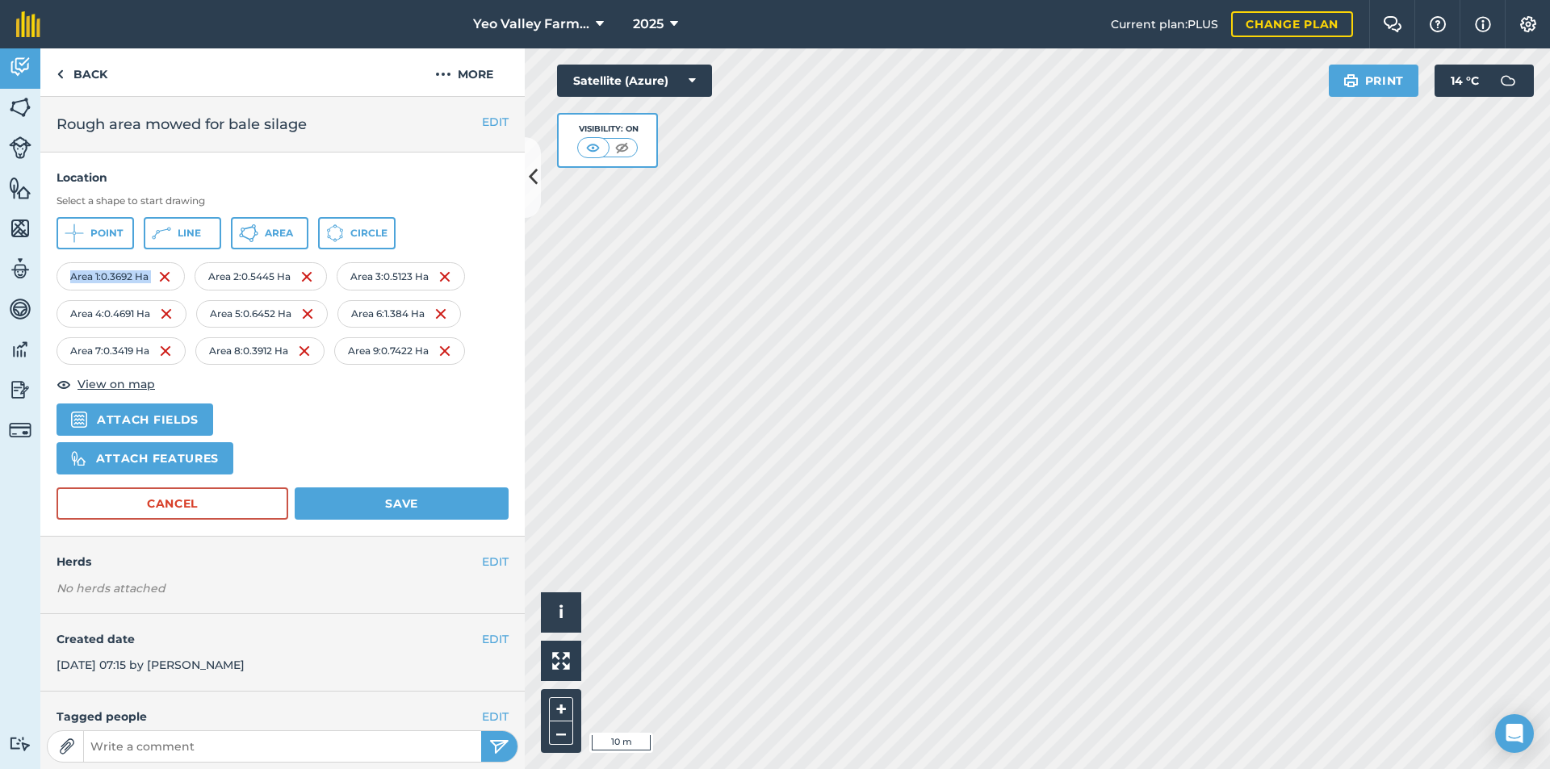
click at [93, 274] on div "Area 1 : 0.3692 Ha" at bounding box center [121, 275] width 128 height 27
click at [97, 277] on div "Area 1 : 0.3692 Ha" at bounding box center [121, 275] width 128 height 27
click at [94, 277] on div "Area 1 : 0.3692 Ha" at bounding box center [121, 275] width 128 height 27
click at [96, 277] on div "Area 1 : 0.3692 Ha" at bounding box center [121, 275] width 128 height 27
click at [96, 278] on div "Area 1 : 0.3692 Ha" at bounding box center [121, 275] width 128 height 27
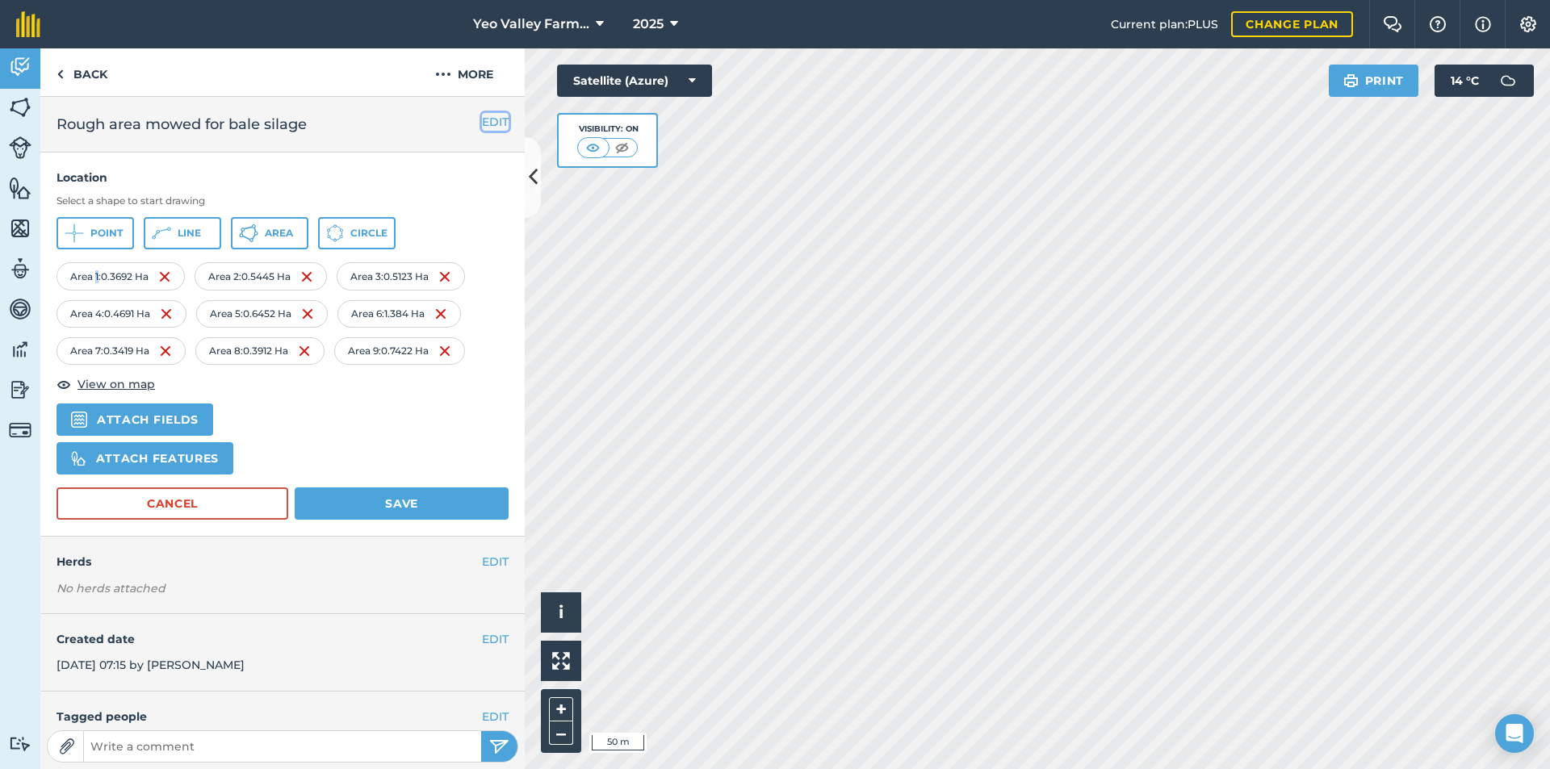
click at [482, 123] on button "EDIT" at bounding box center [495, 122] width 27 height 18
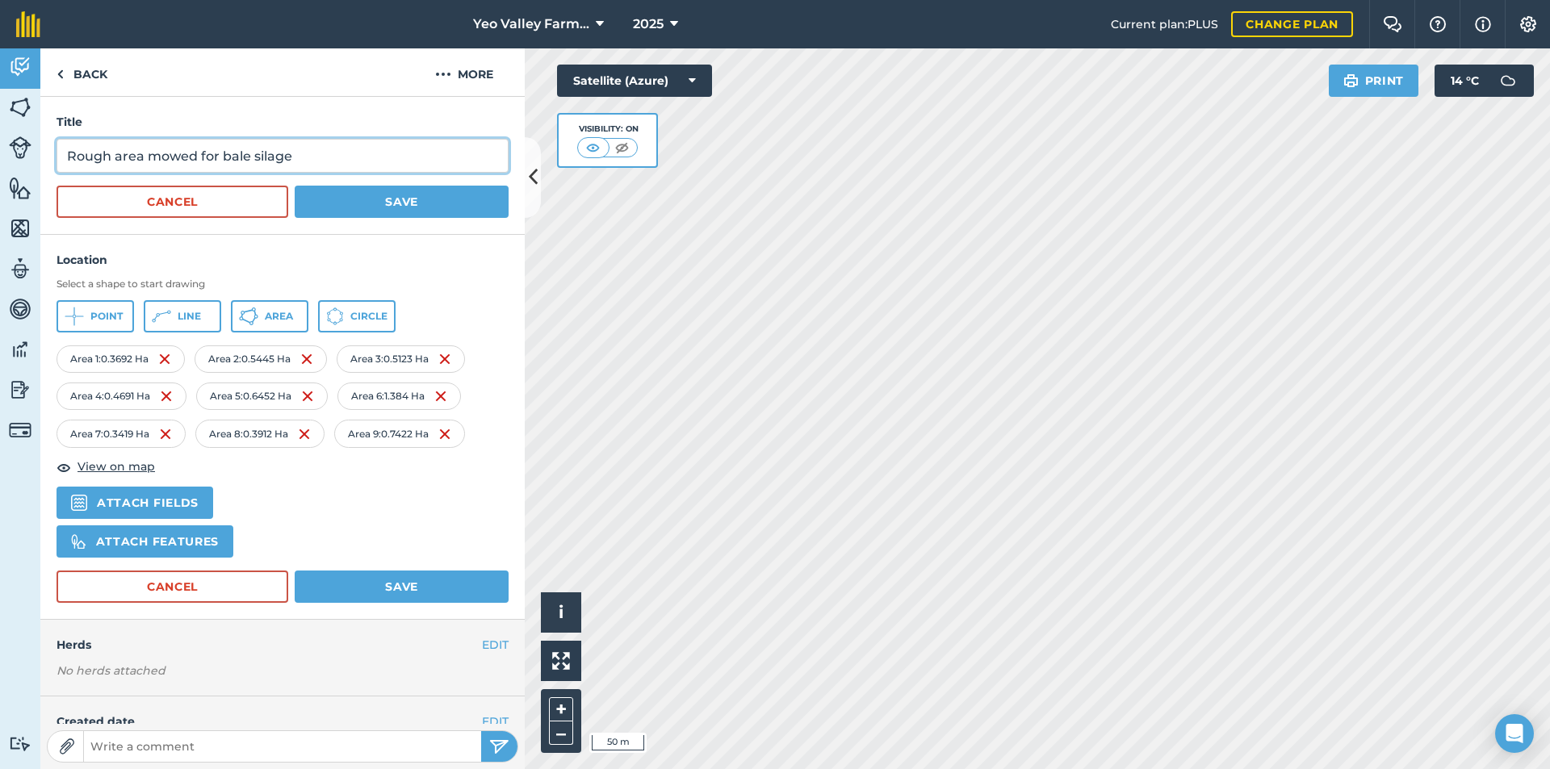
click at [323, 158] on input "Rough area mowed for bale silage" at bounding box center [283, 156] width 452 height 34
click at [408, 157] on input "Rough area mowed for bale silage excluding [GEOGRAPHIC_DATA] area" at bounding box center [283, 156] width 452 height 34
click at [482, 157] on input "Rough area mowed for bale silage excluding [GEOGRAPHIC_DATA] area" at bounding box center [283, 156] width 452 height 34
type input "Rough area mowed for bale silage excluding fonthill paddock areas"
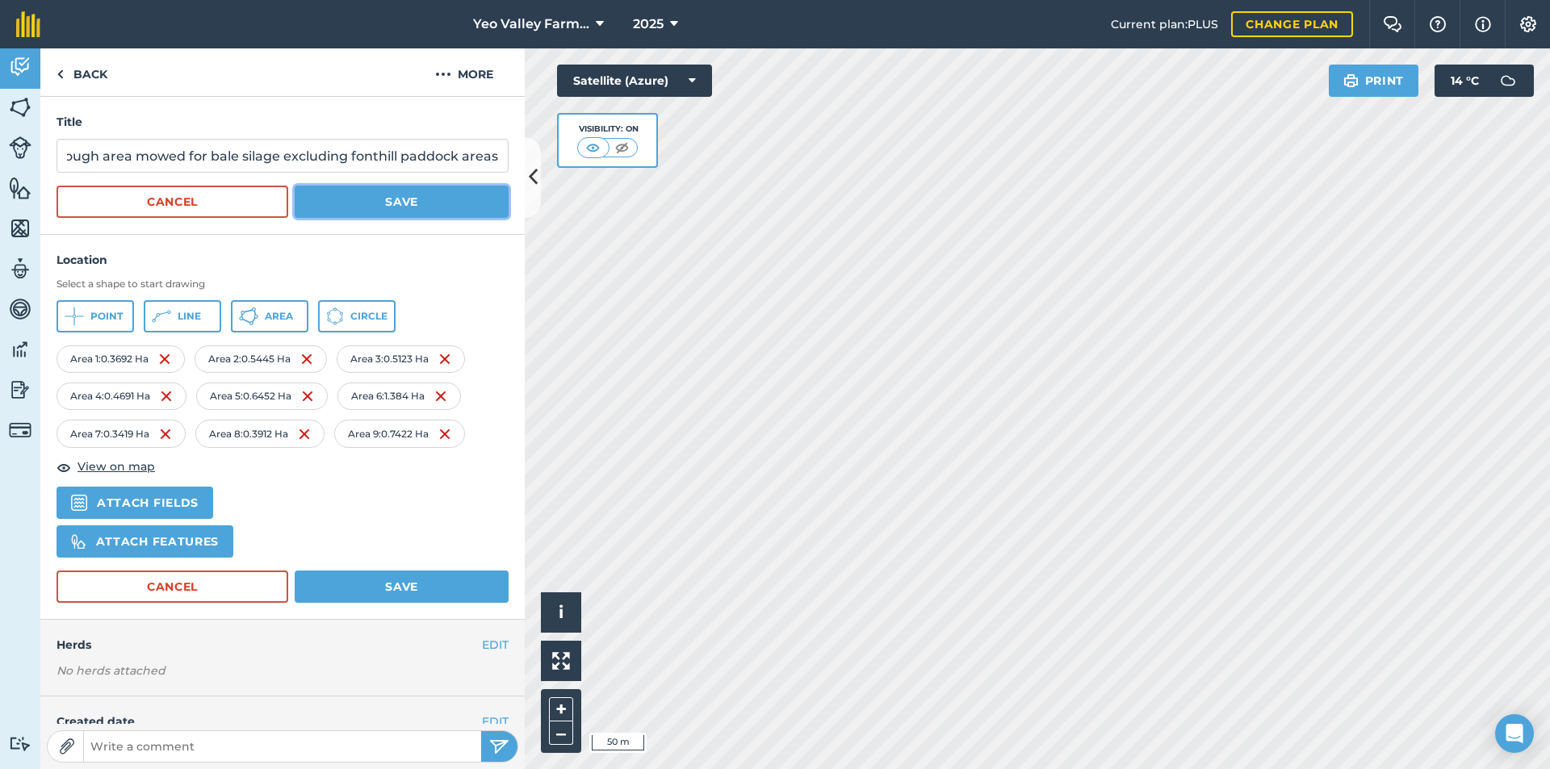
click at [424, 200] on button "Save" at bounding box center [402, 202] width 214 height 32
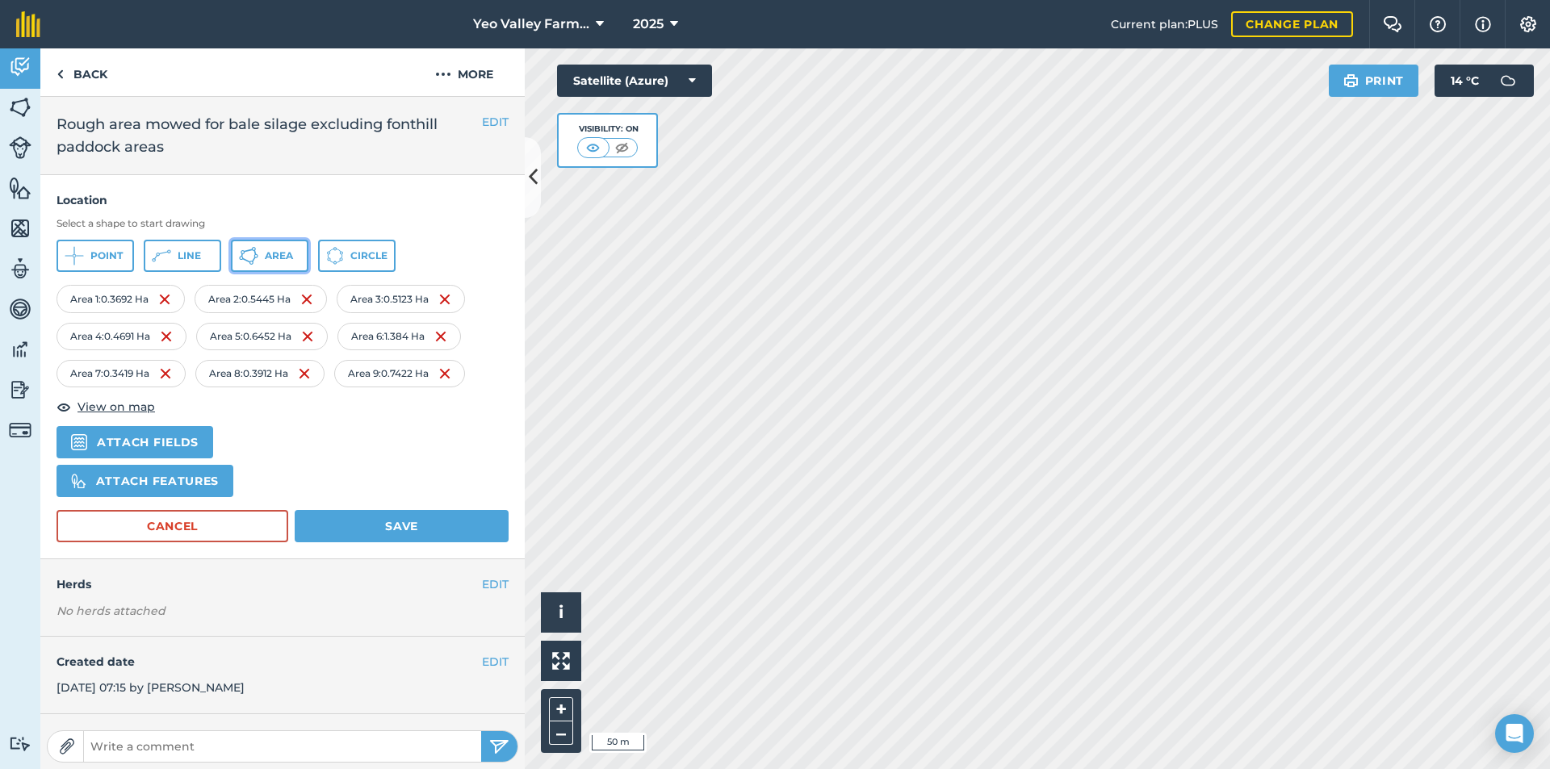
click at [265, 252] on span "Area" at bounding box center [279, 255] width 28 height 13
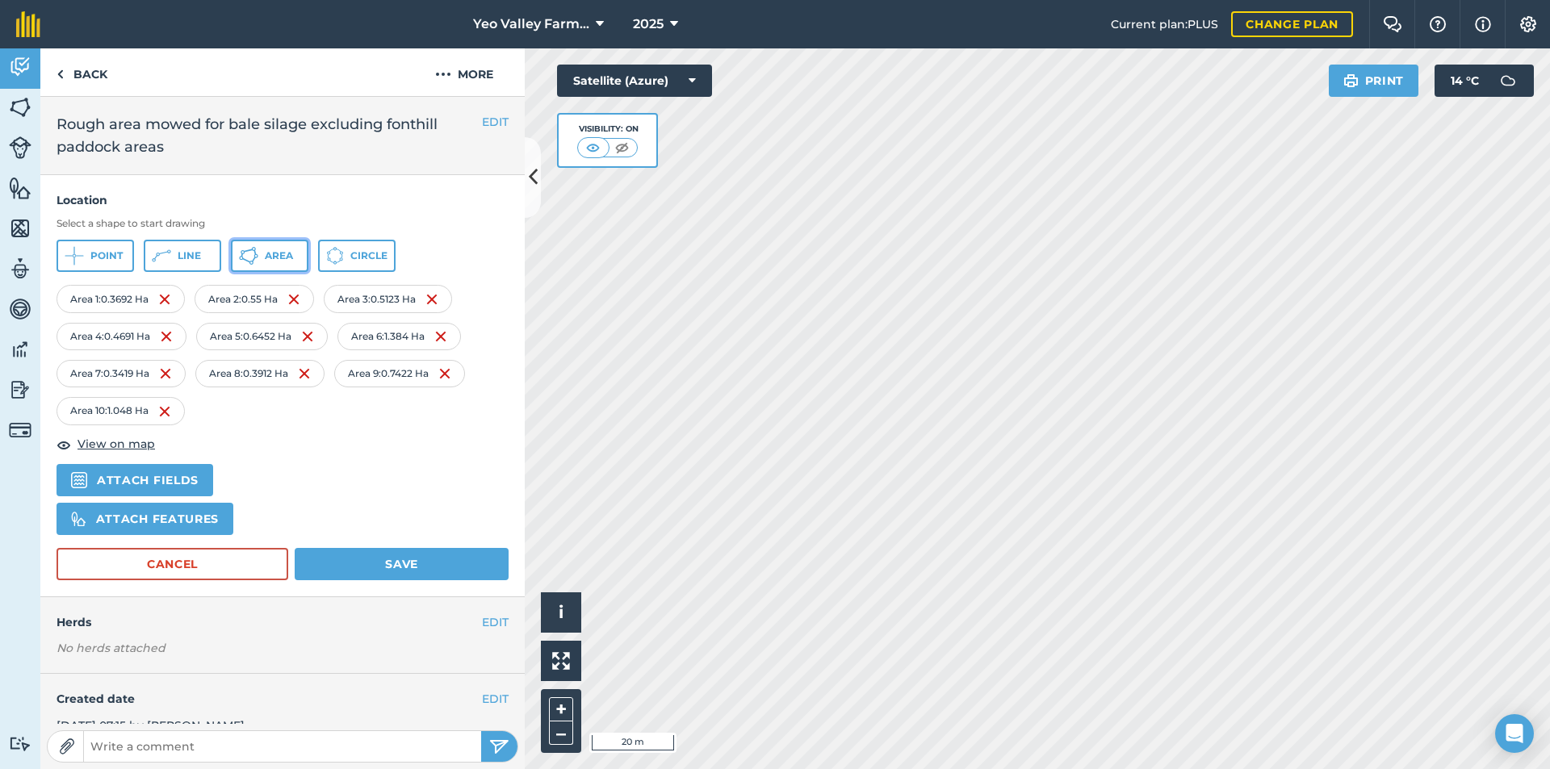
click at [84, 257] on icon at bounding box center [74, 255] width 19 height 19
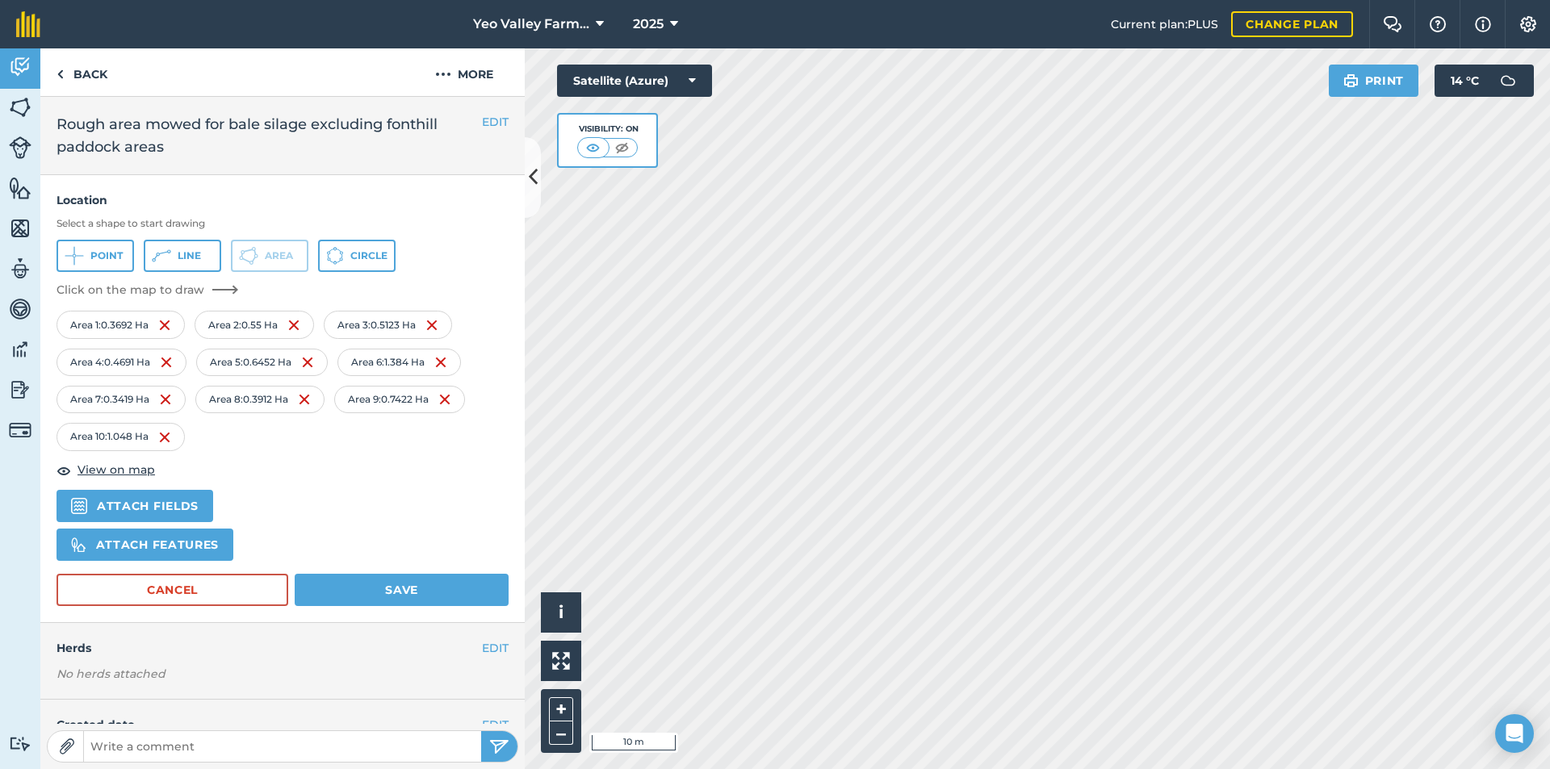
click at [1161, 28] on div "Yeo Valley Farms Ltd 2025 Current plan : PLUS Change plan Farm Chat Help Info S…" at bounding box center [775, 384] width 1550 height 769
click at [1093, 26] on div "Yeo Valley Farms Ltd 2025 Current plan : PLUS Change plan Farm Chat Help Info S…" at bounding box center [775, 384] width 1550 height 769
click at [1201, 768] on html "Yeo Valley Farms Ltd 2025 Current plan : PLUS Change plan Farm Chat Help Info S…" at bounding box center [775, 384] width 1550 height 769
